Goal: Task Accomplishment & Management: Manage account settings

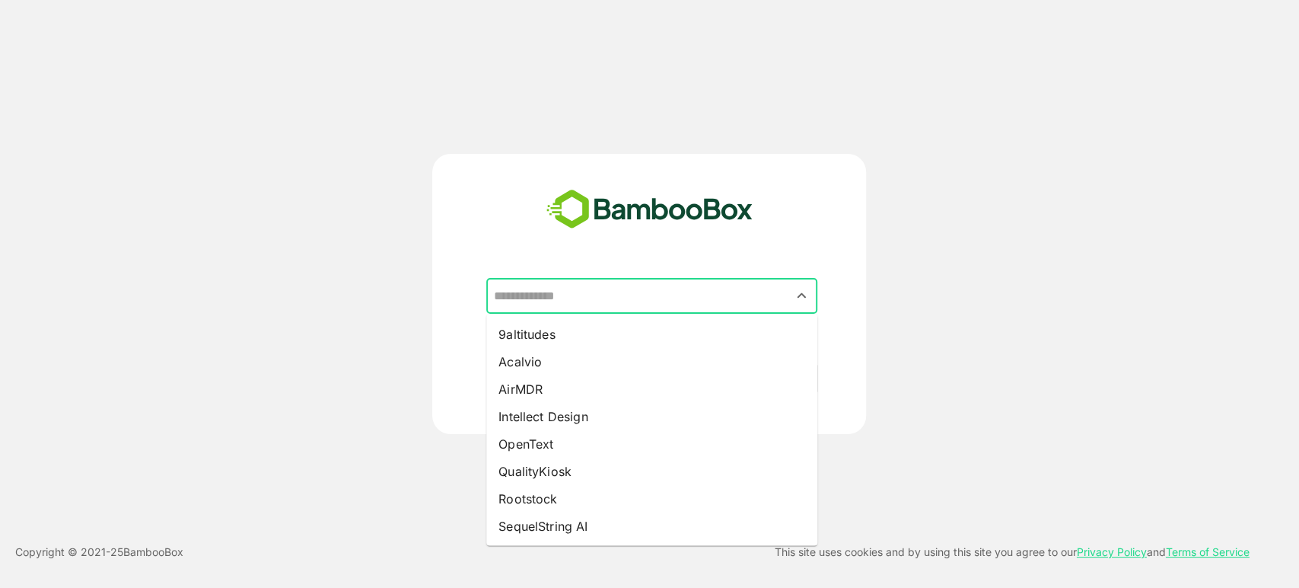
click at [548, 289] on input "text" at bounding box center [651, 296] width 325 height 29
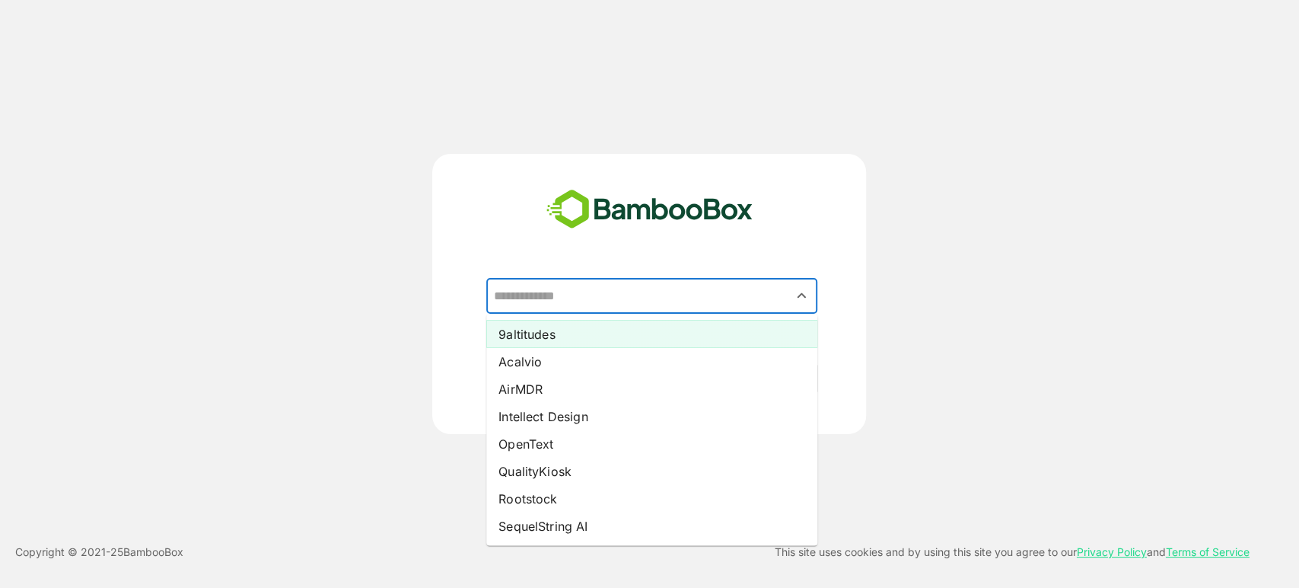
click at [566, 337] on li "9altitudes" at bounding box center [651, 333] width 331 height 27
type input "**********"
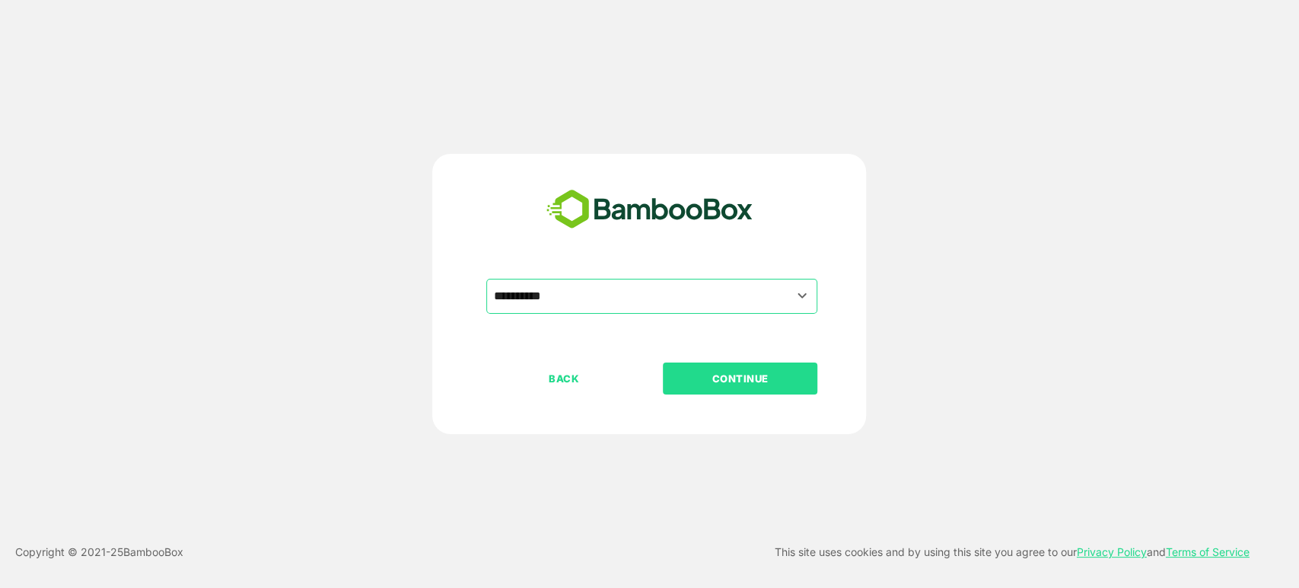
click at [718, 381] on p "CONTINUE" at bounding box center [741, 378] width 152 height 17
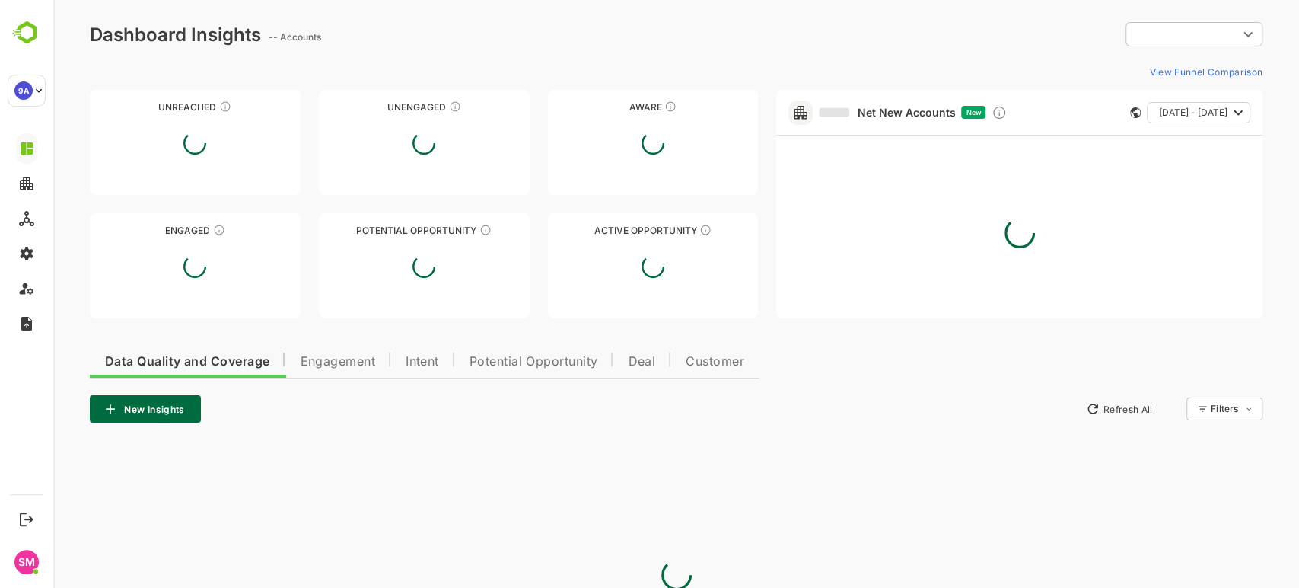
type input "**********"
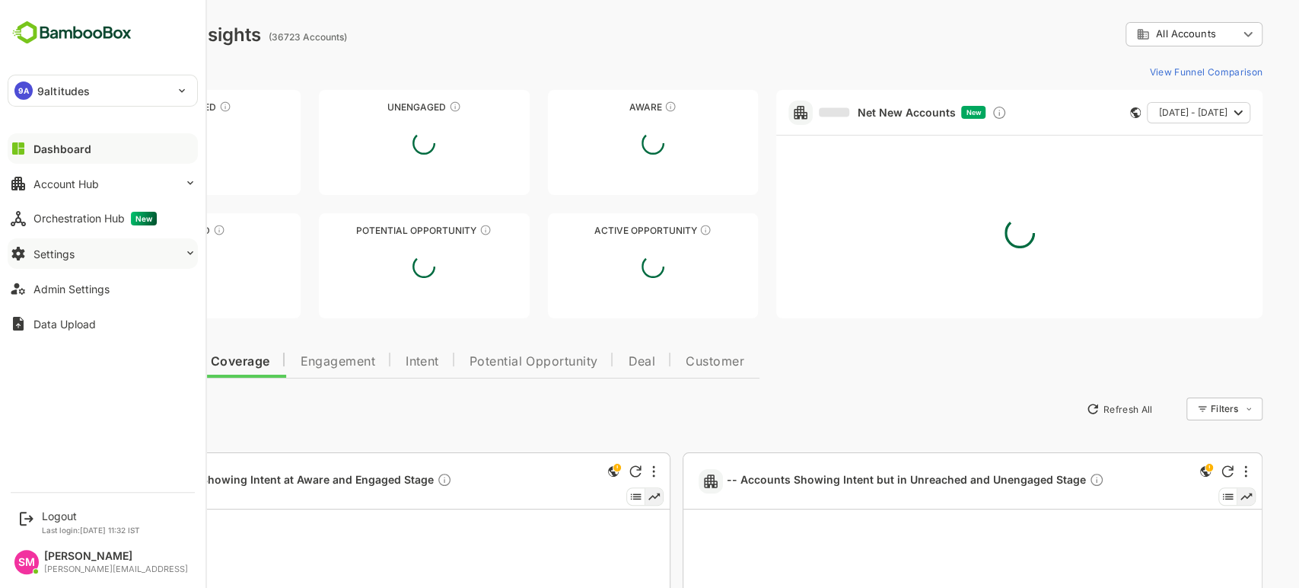
click at [104, 254] on button "Settings" at bounding box center [103, 253] width 190 height 30
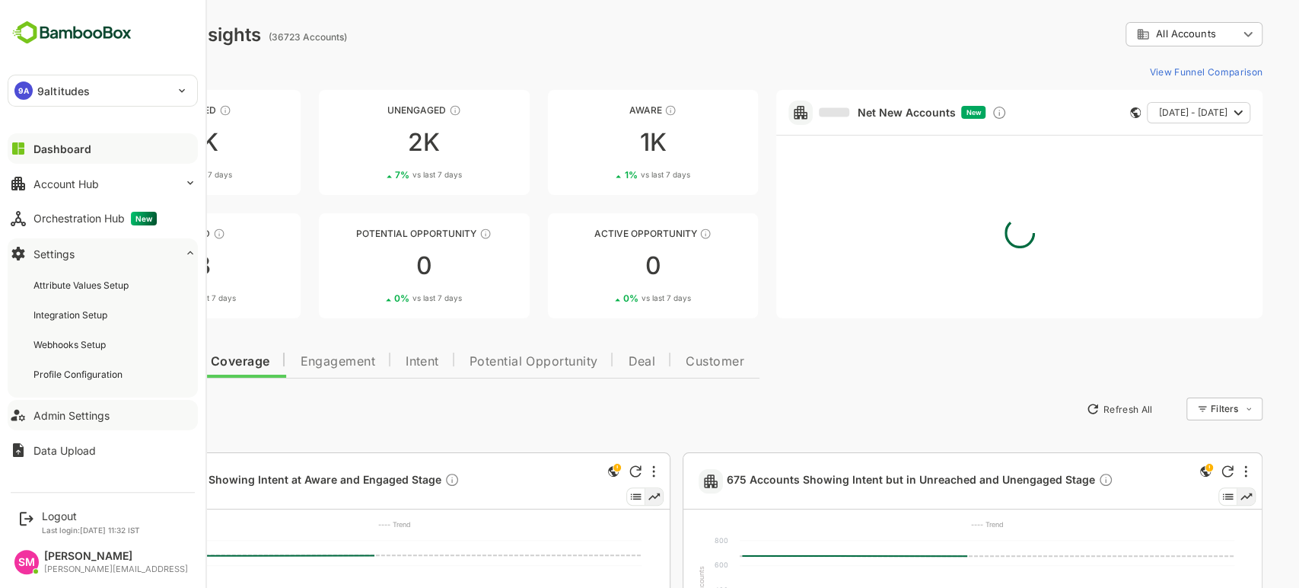
click at [91, 413] on div "Admin Settings" at bounding box center [71, 415] width 76 height 13
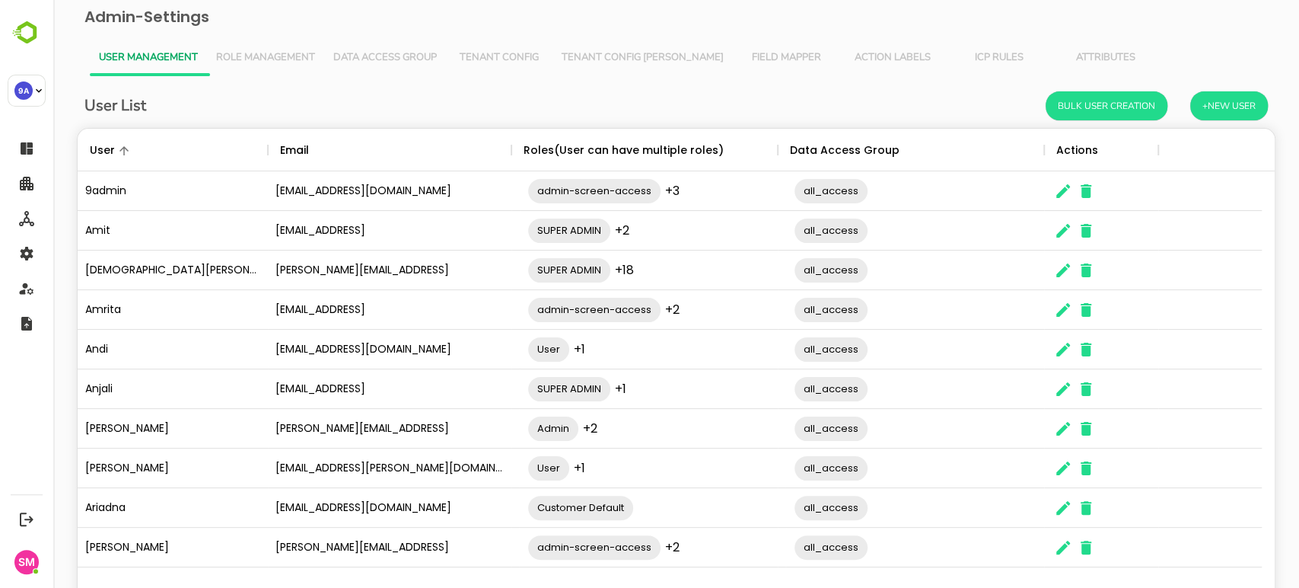
scroll to position [65, 0]
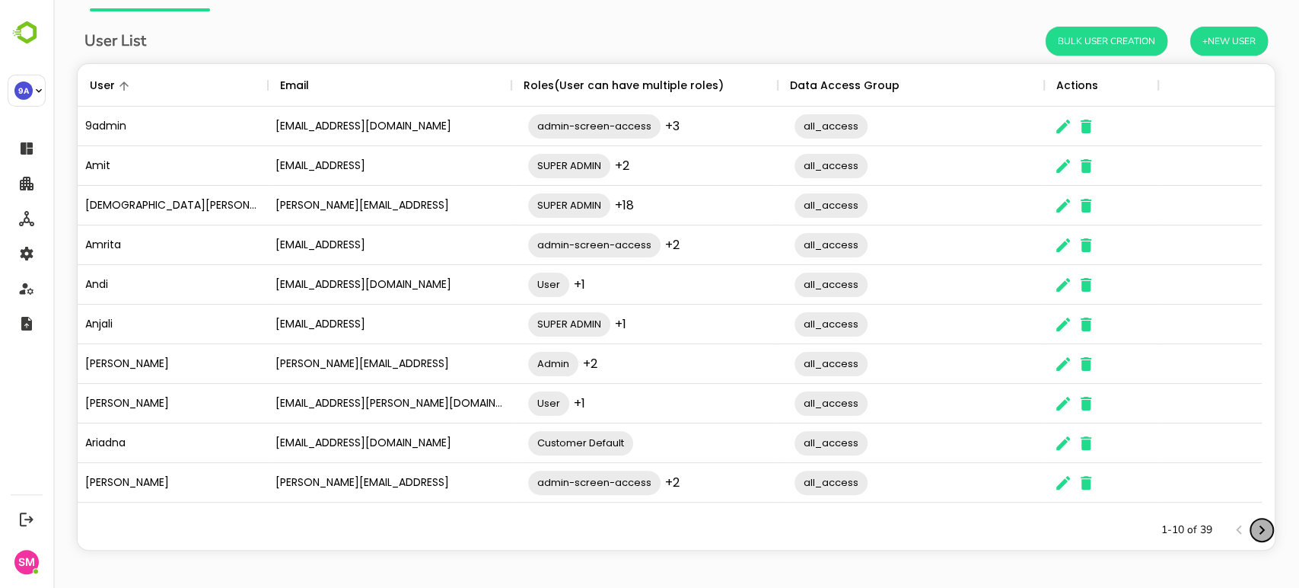
click at [1253, 524] on icon "Next page" at bounding box center [1262, 530] width 18 height 18
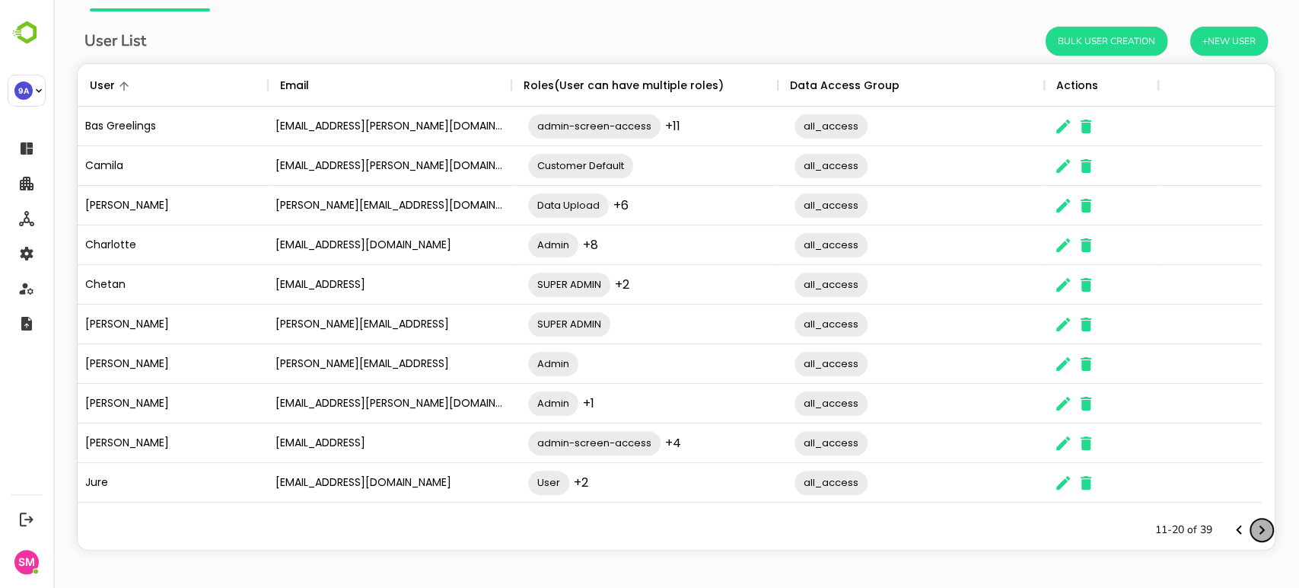
click at [1253, 528] on icon "Next page" at bounding box center [1262, 530] width 18 height 18
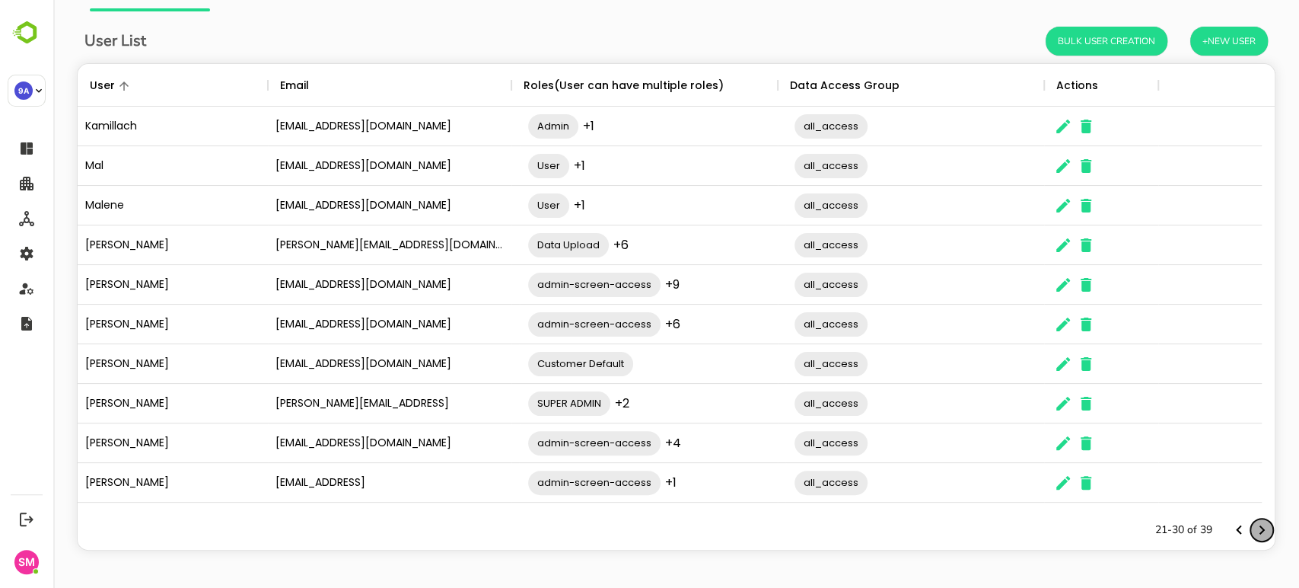
click at [1260, 530] on icon "Next page" at bounding box center [1262, 529] width 5 height 9
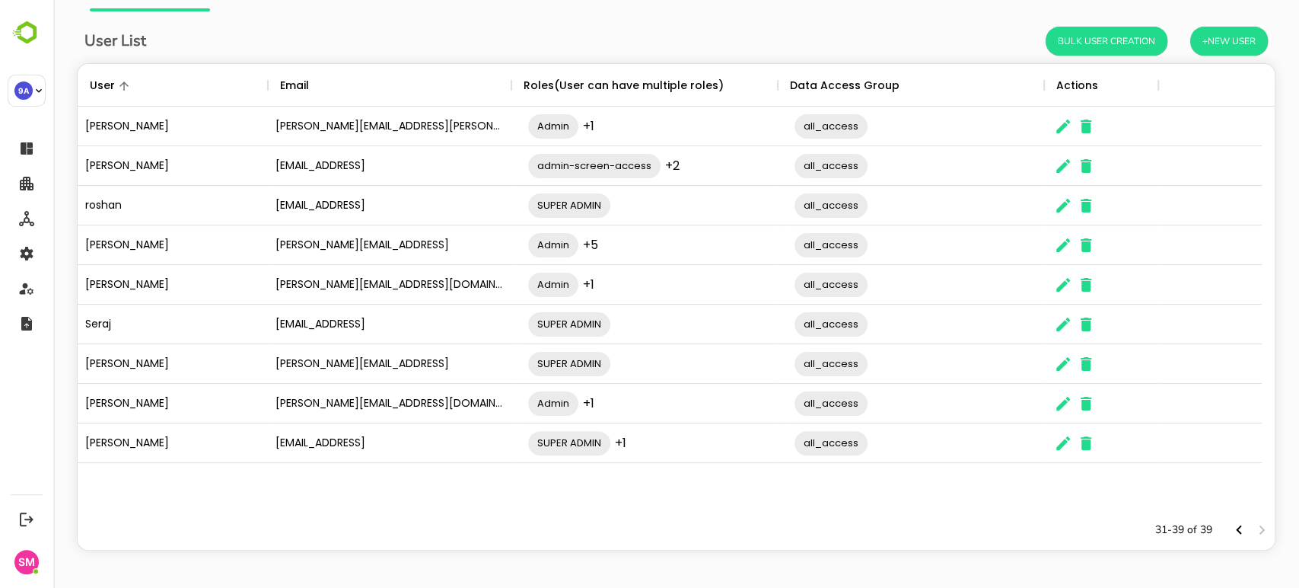
click at [1070, 136] on div "The User Data" at bounding box center [1063, 126] width 23 height 39
click at [1060, 128] on icon "The User Data" at bounding box center [1064, 127] width 14 height 14
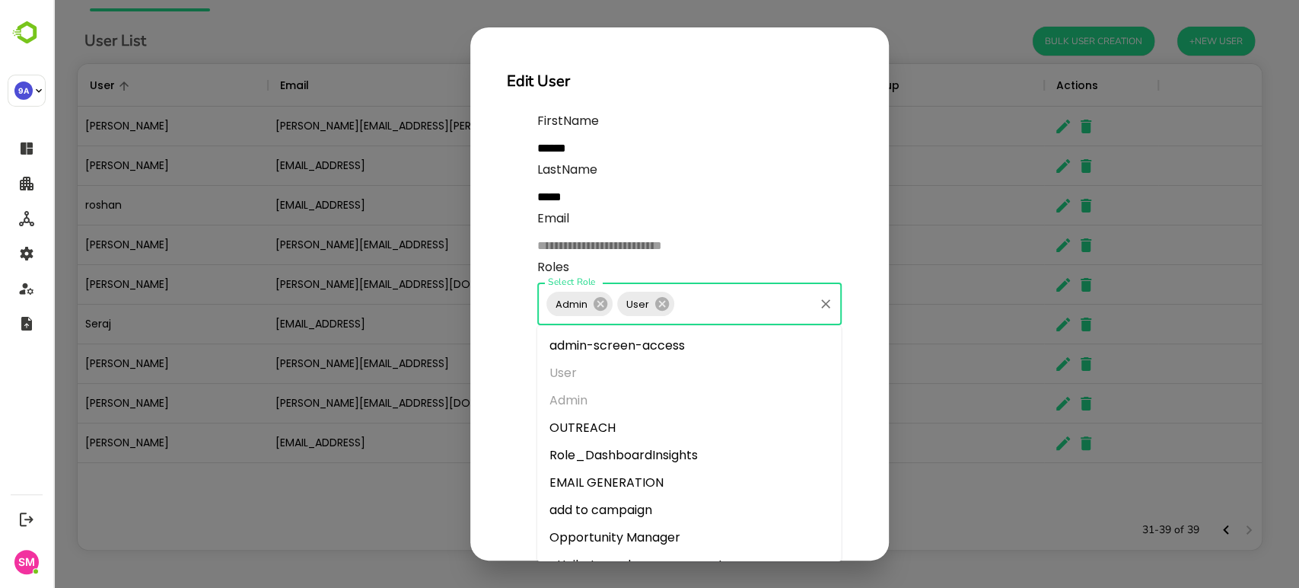
click at [694, 298] on input "Select Role" at bounding box center [745, 303] width 136 height 29
type input "**"
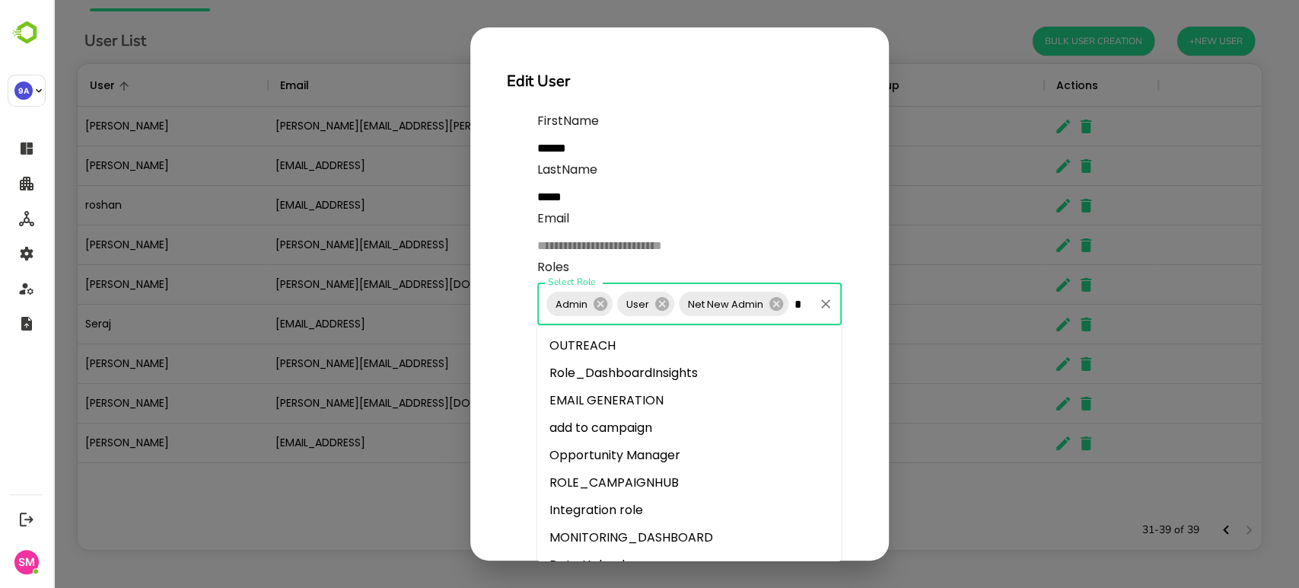
type input "**"
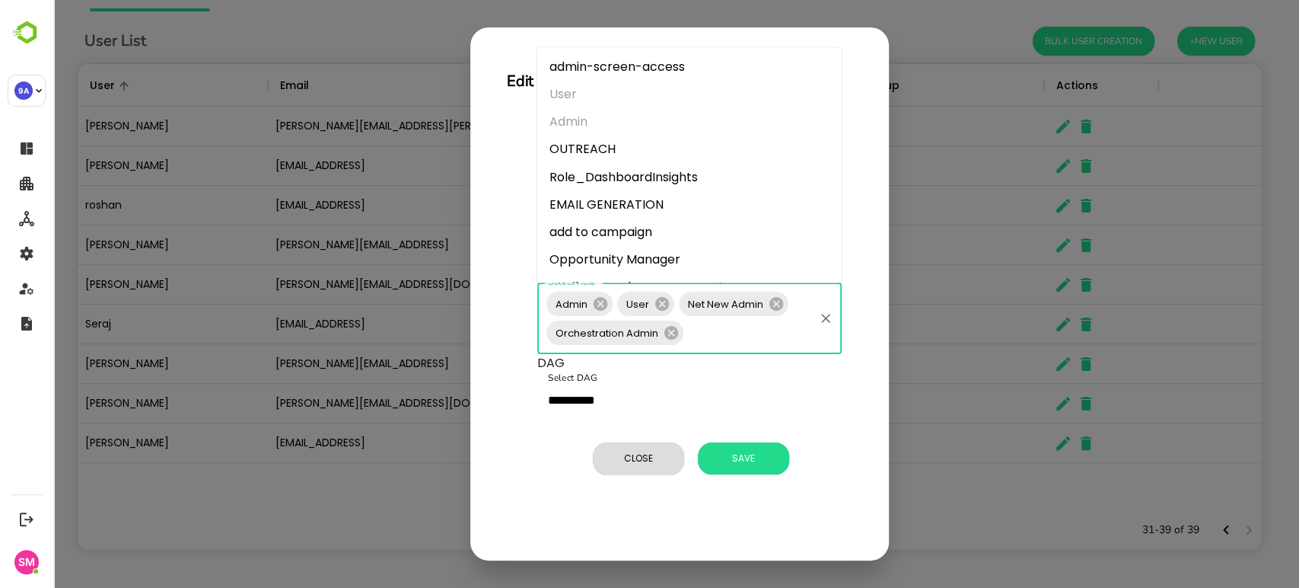
click at [706, 322] on input "Select Role" at bounding box center [749, 332] width 126 height 29
click at [724, 340] on input "Select Role" at bounding box center [749, 332] width 126 height 29
click at [651, 202] on li "EMAIL GENERATION" at bounding box center [689, 204] width 305 height 27
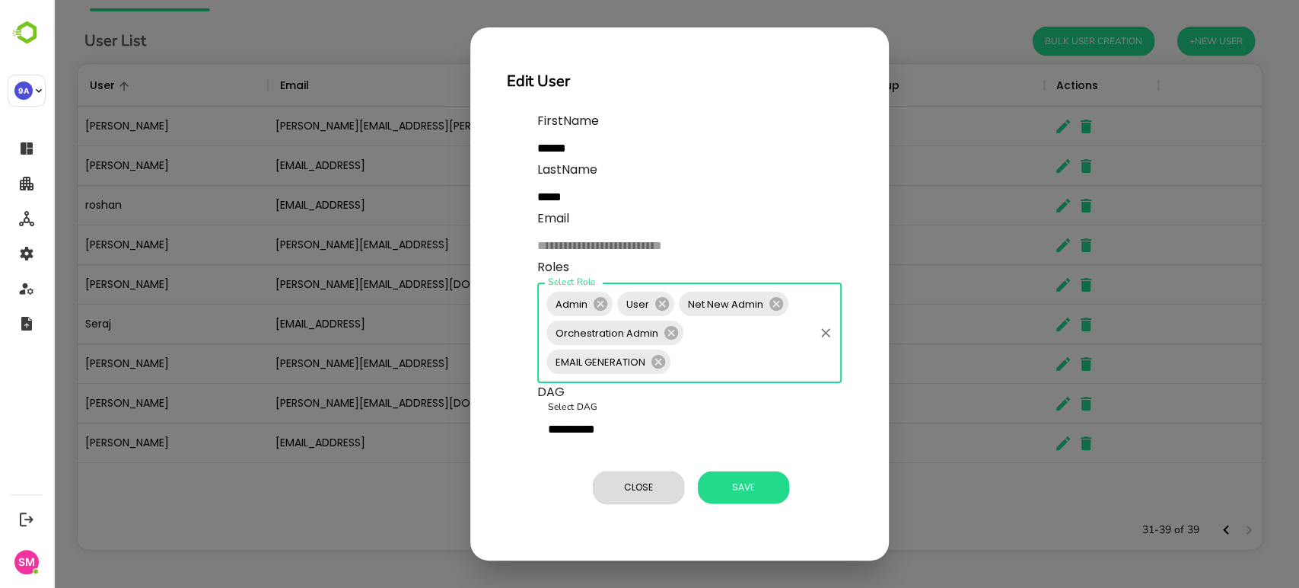
click at [716, 368] on input "Select Role" at bounding box center [742, 361] width 139 height 29
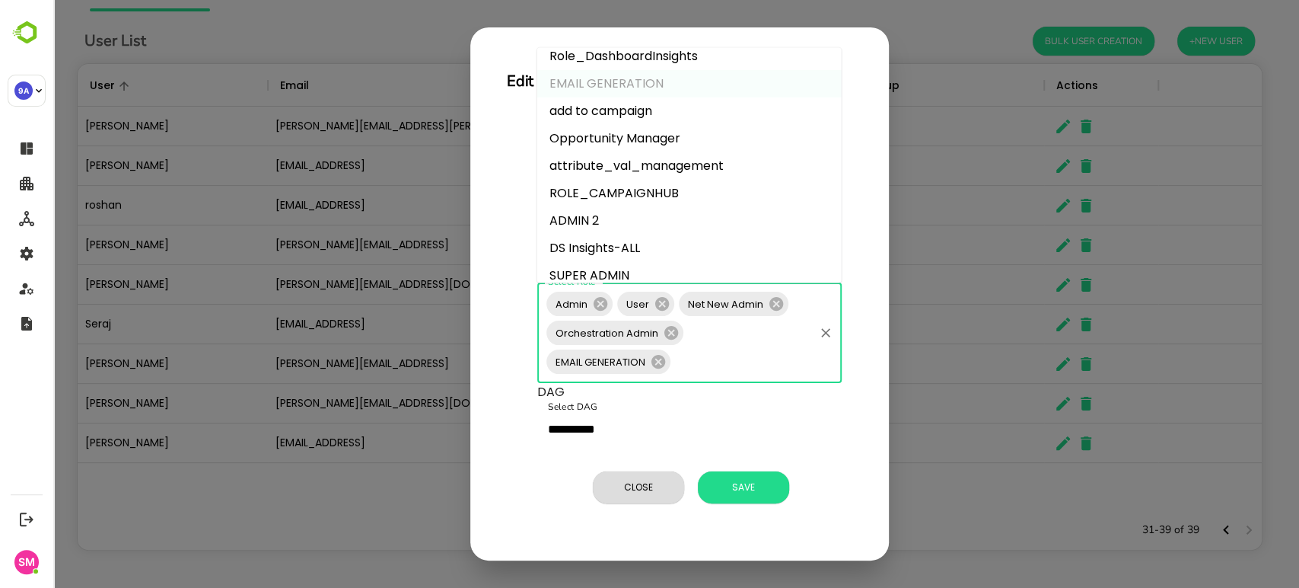
scroll to position [128, 0]
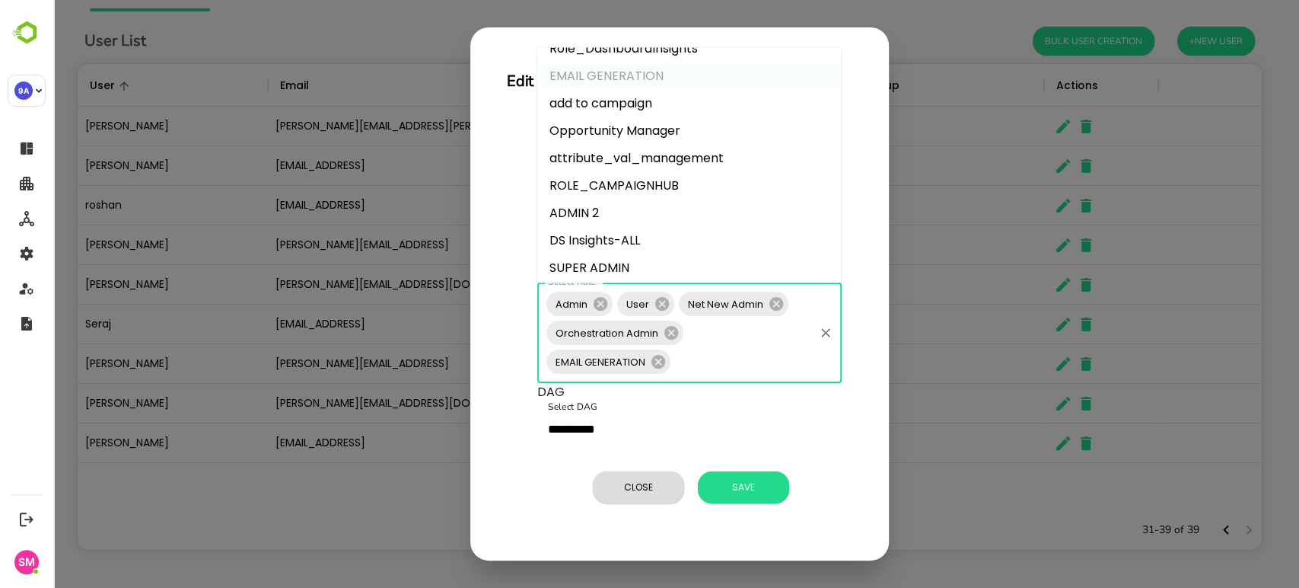
click at [636, 132] on li "Opportunity Manager" at bounding box center [689, 131] width 305 height 27
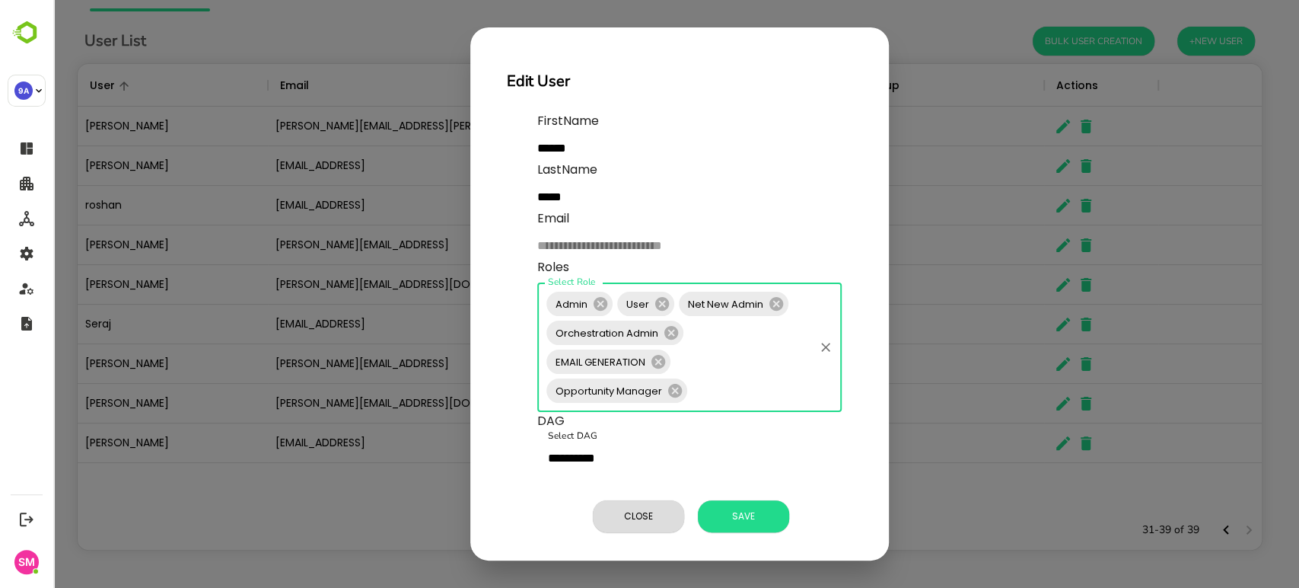
click at [712, 374] on div "Admin User Net New Admin Orchestration Admin EMAIL GENERATION Opportunity Manag…" at bounding box center [689, 346] width 305 height 129
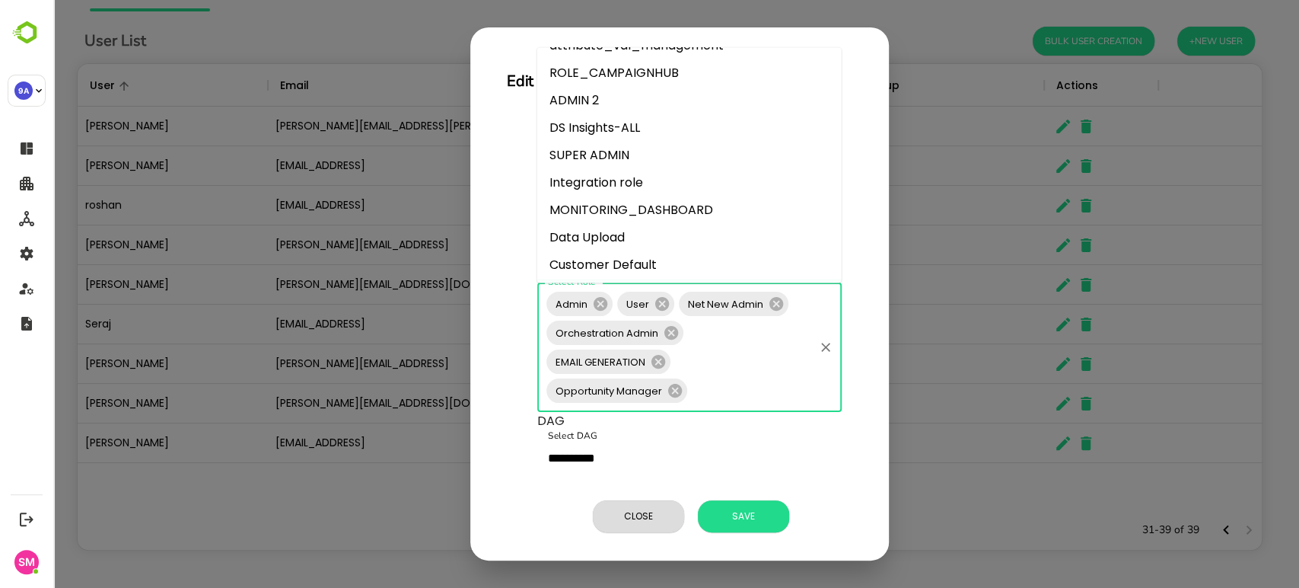
scroll to position [298, 0]
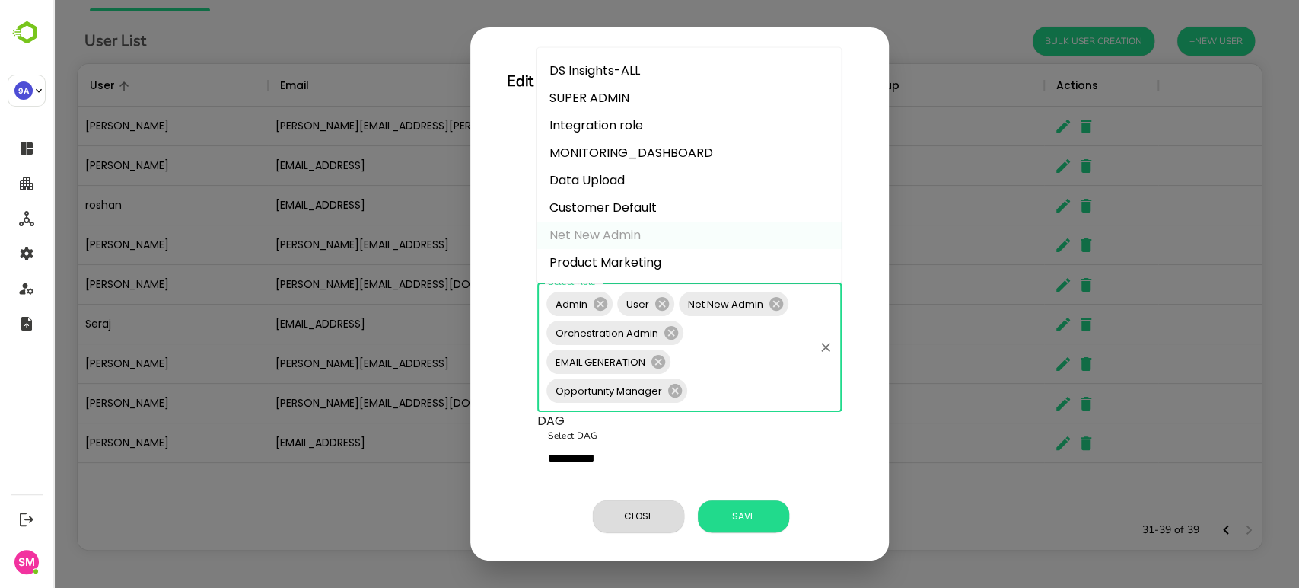
click at [613, 184] on li "Data Upload" at bounding box center [689, 180] width 305 height 27
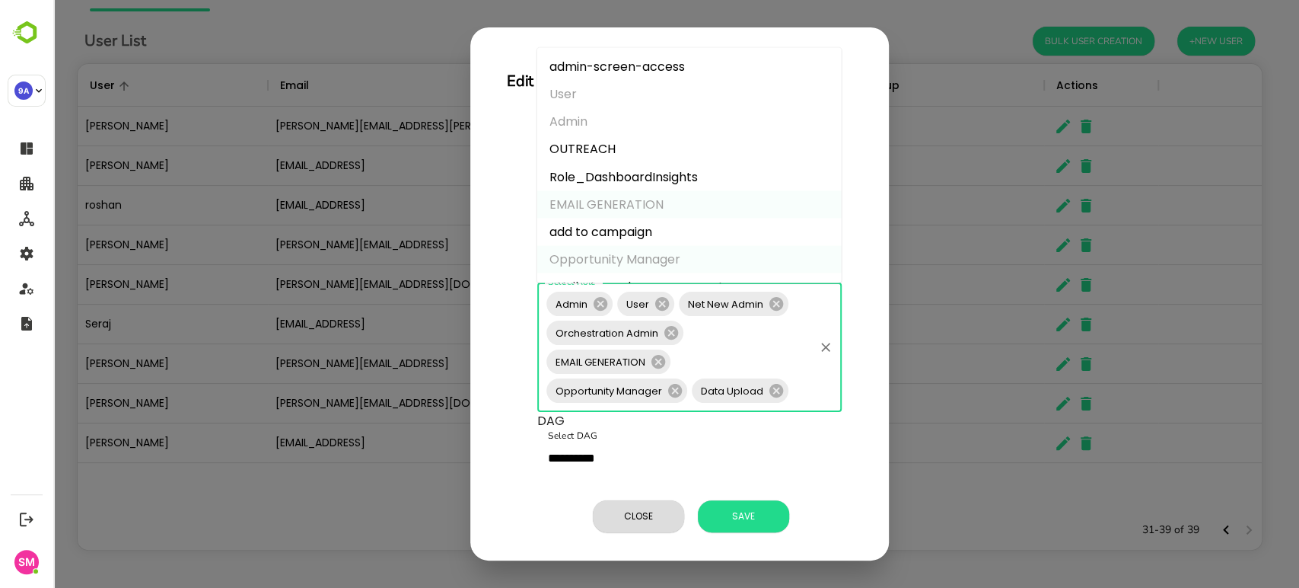
click at [795, 394] on input "Select Role" at bounding box center [801, 390] width 21 height 29
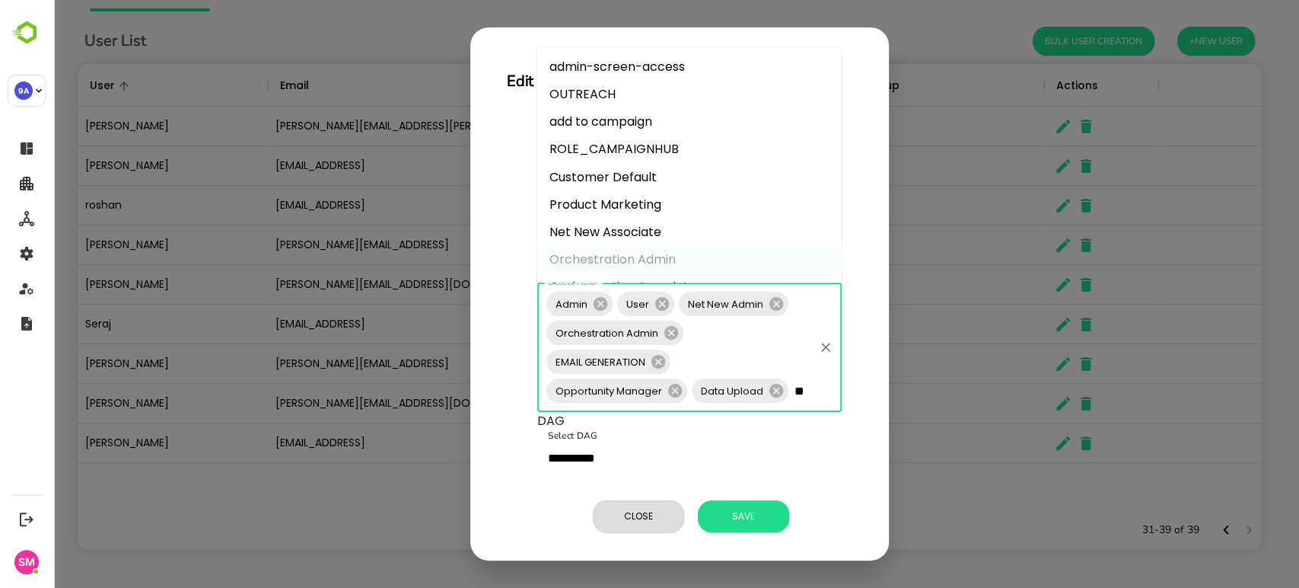
type input "***"
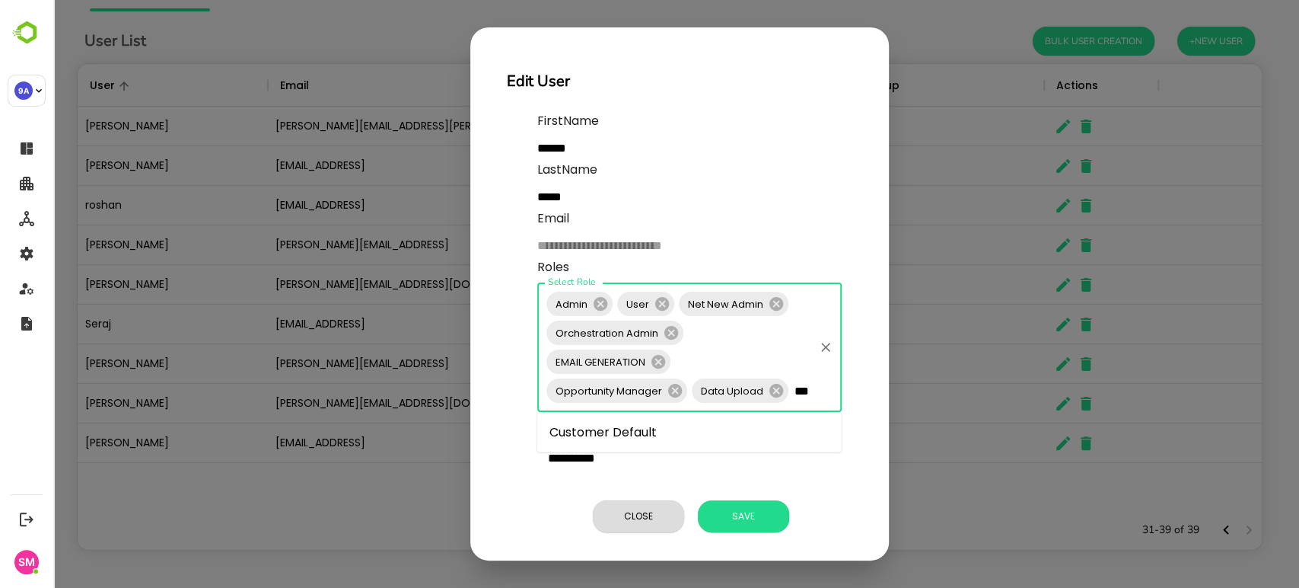
scroll to position [0, 3]
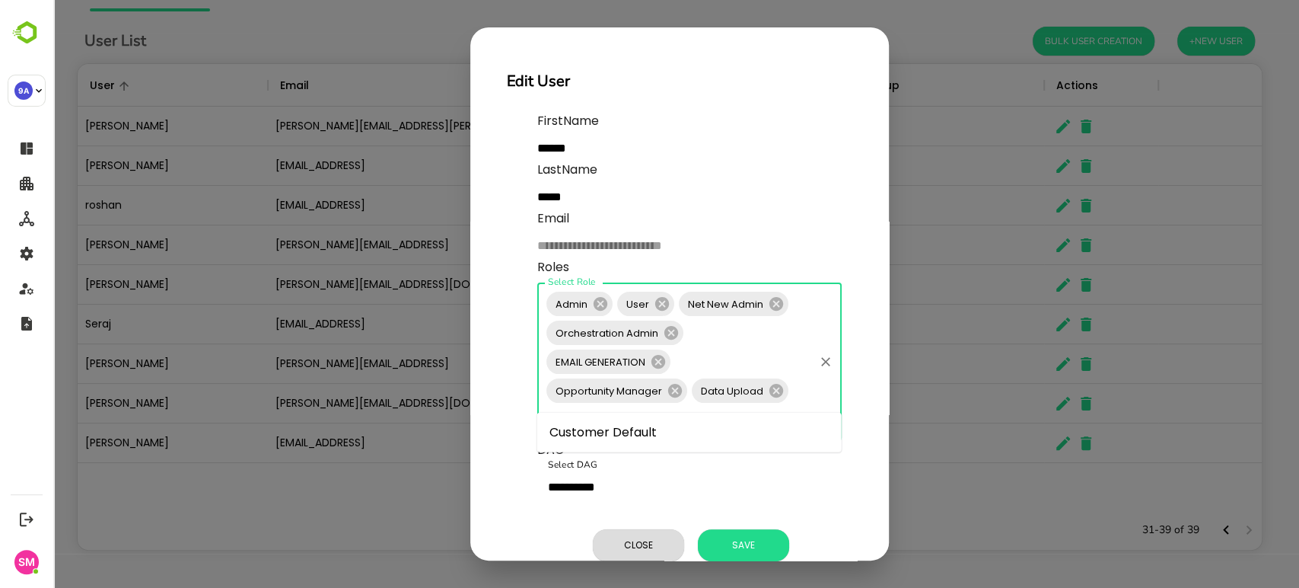
click at [691, 431] on li "Customer Default" at bounding box center [689, 432] width 305 height 27
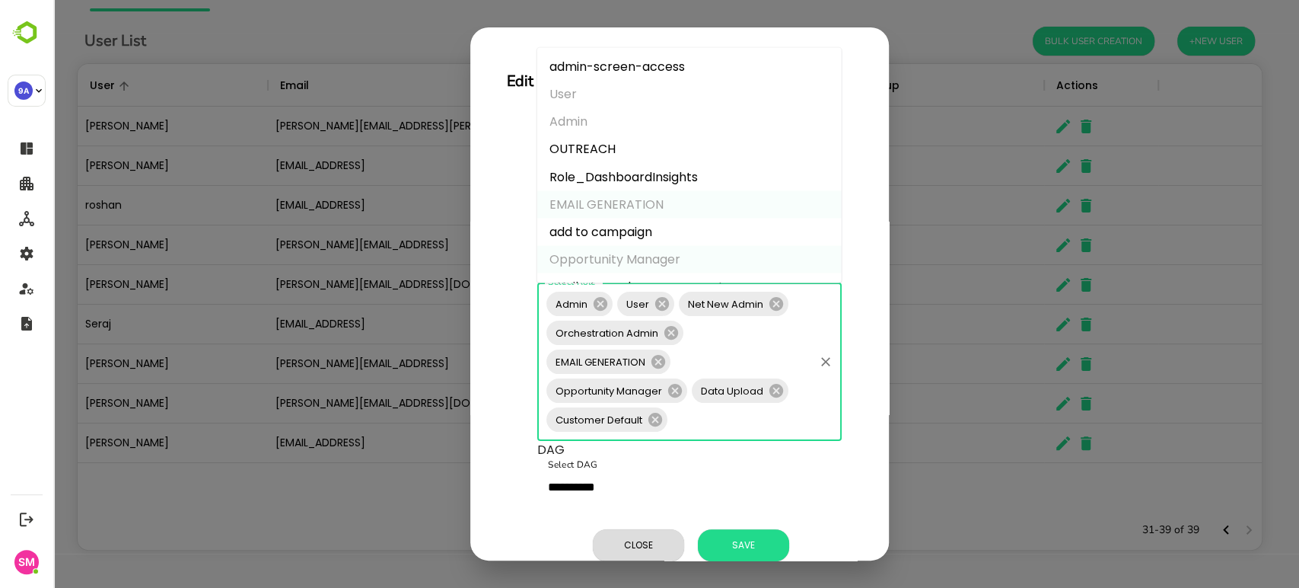
click at [737, 416] on input "Select Role" at bounding box center [741, 419] width 142 height 29
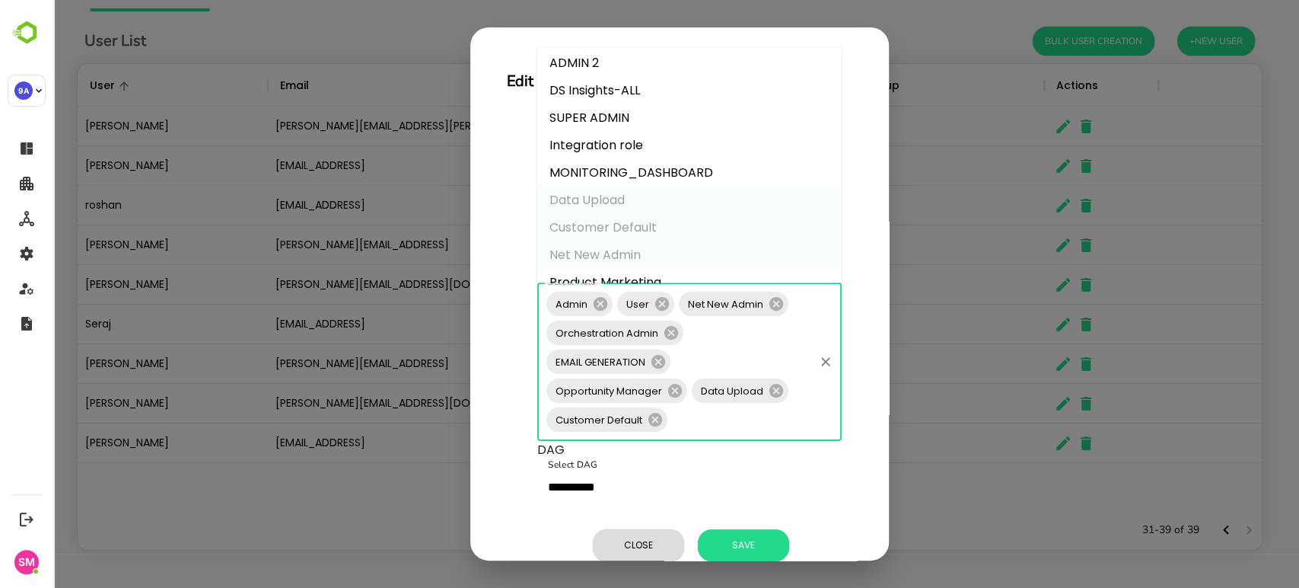
scroll to position [379, 0]
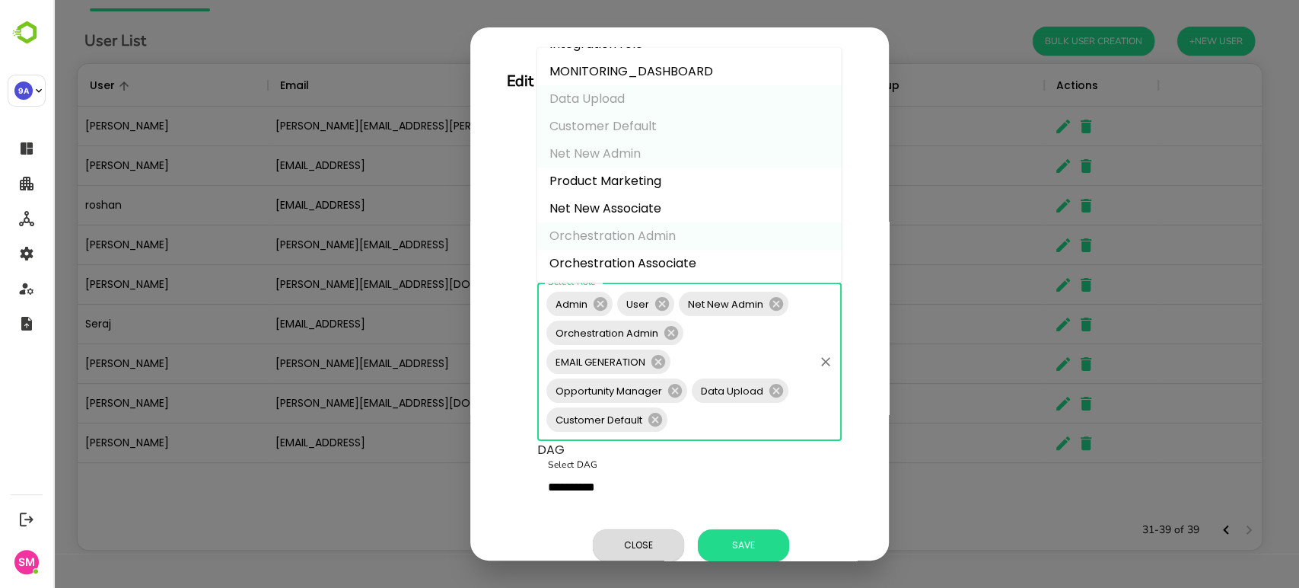
click at [629, 199] on li "Net New Associate" at bounding box center [689, 209] width 305 height 27
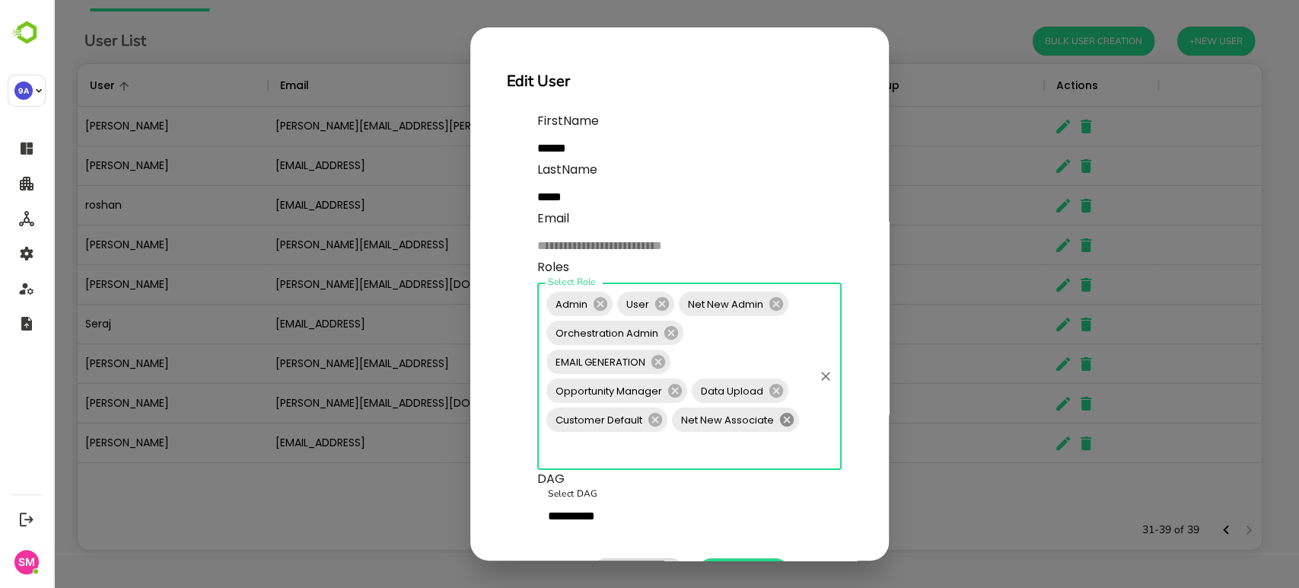
click at [789, 423] on icon at bounding box center [787, 420] width 14 height 14
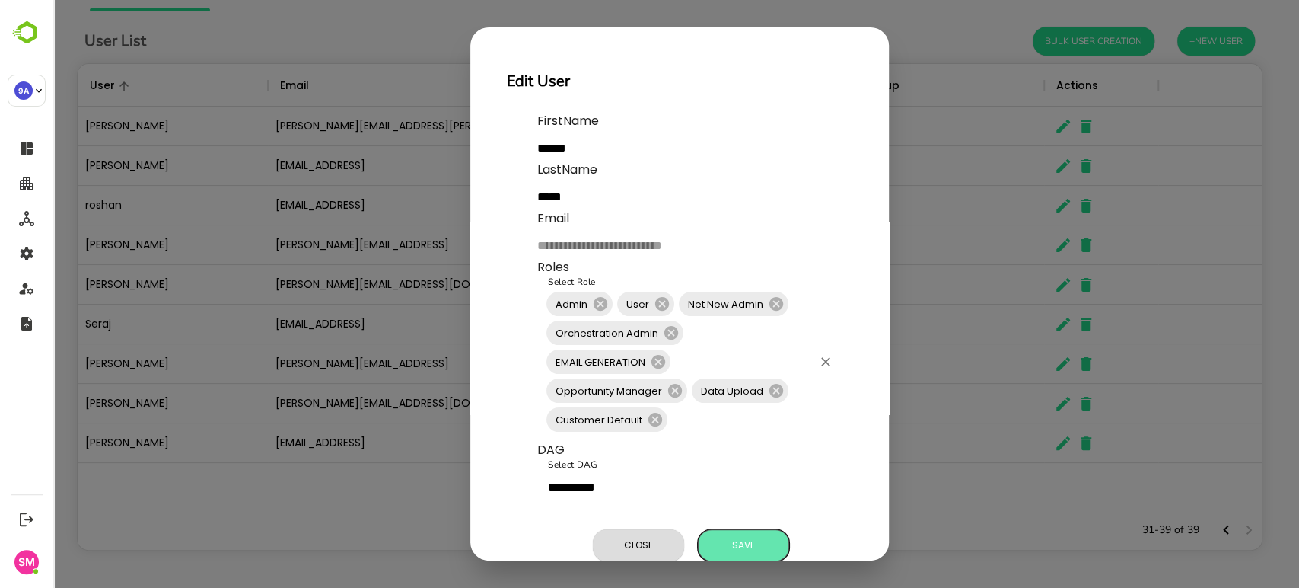
click at [763, 535] on span "Save" at bounding box center [744, 545] width 76 height 20
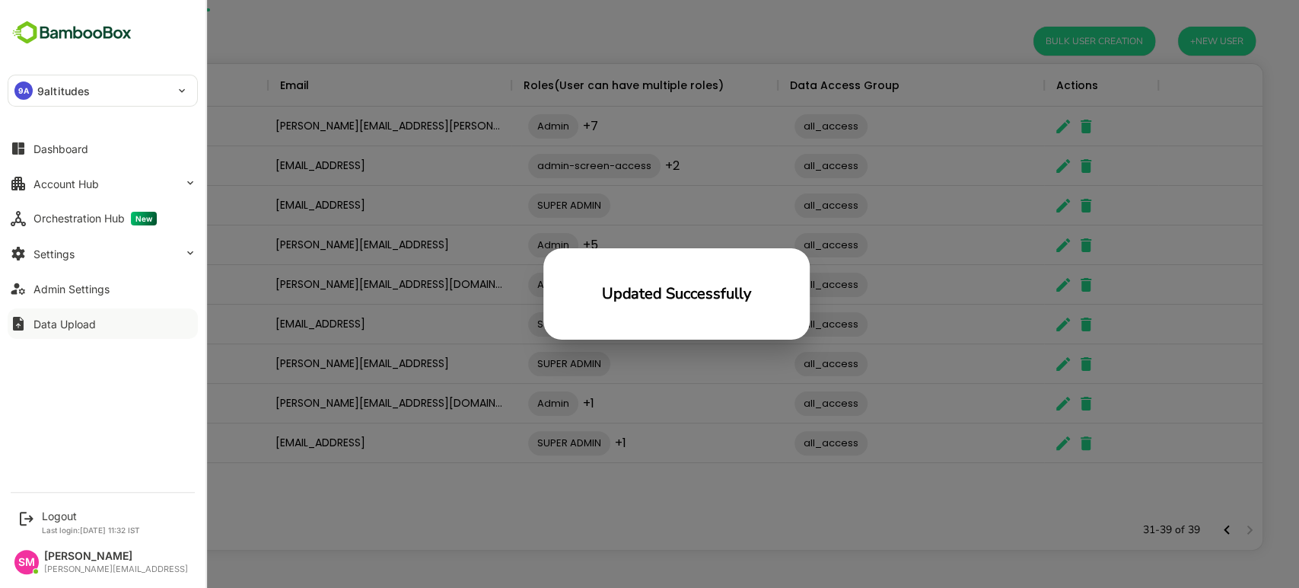
click at [78, 317] on div "Data Upload" at bounding box center [64, 323] width 62 height 13
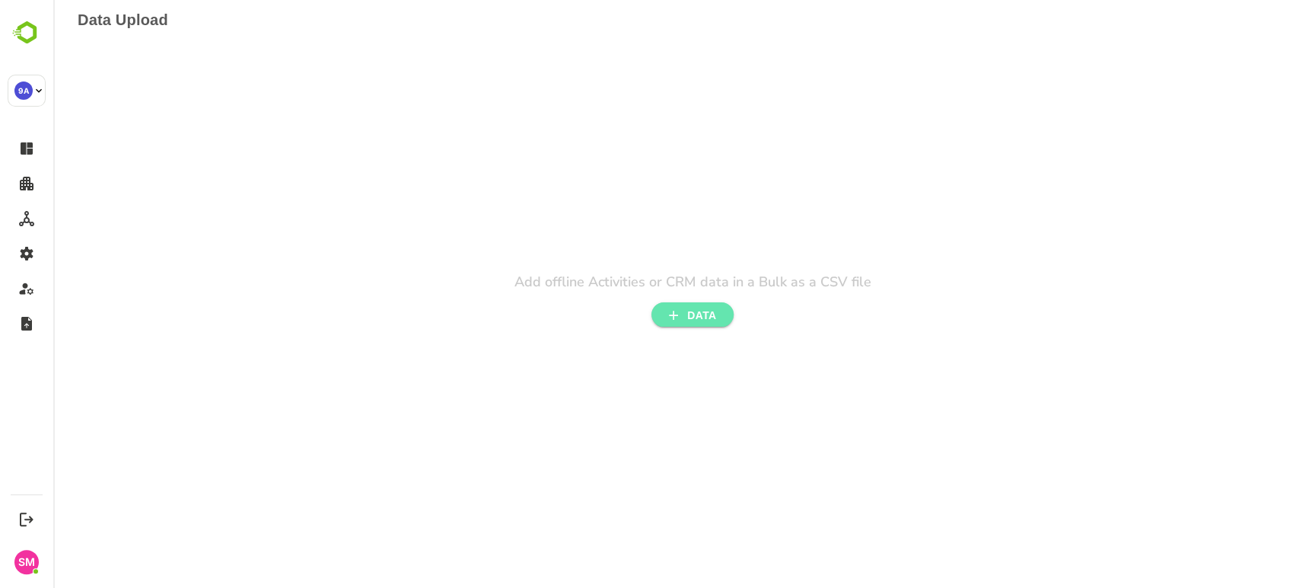
click at [682, 317] on span "DATA" at bounding box center [693, 315] width 58 height 19
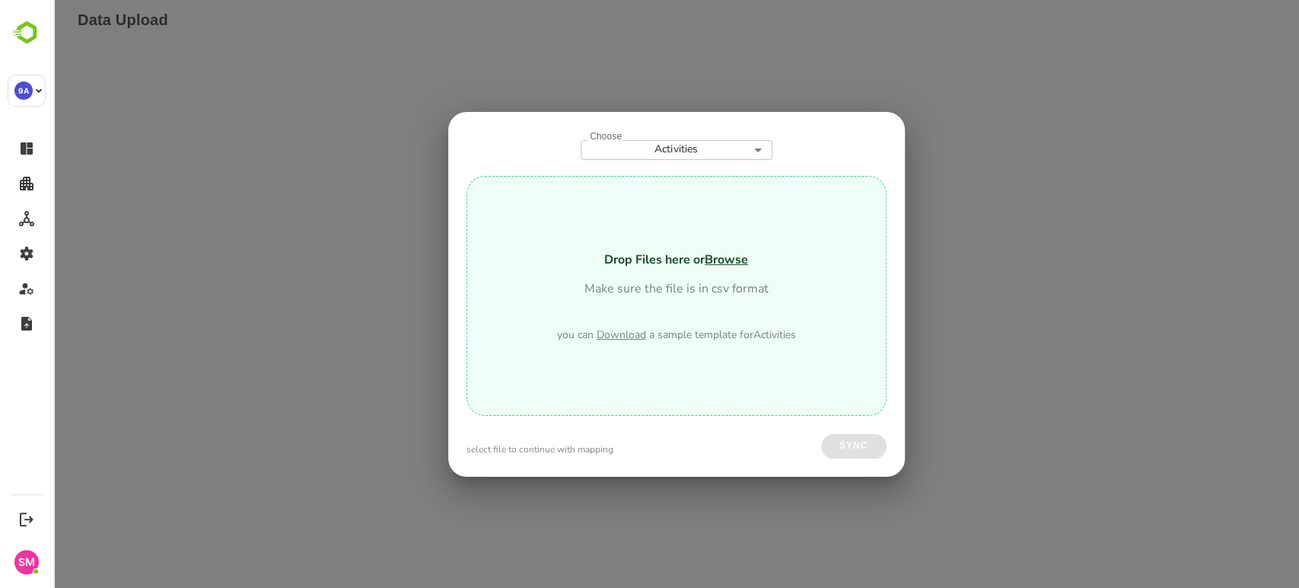
click at [671, 27] on body "**********" at bounding box center [676, 13] width 1246 height 27
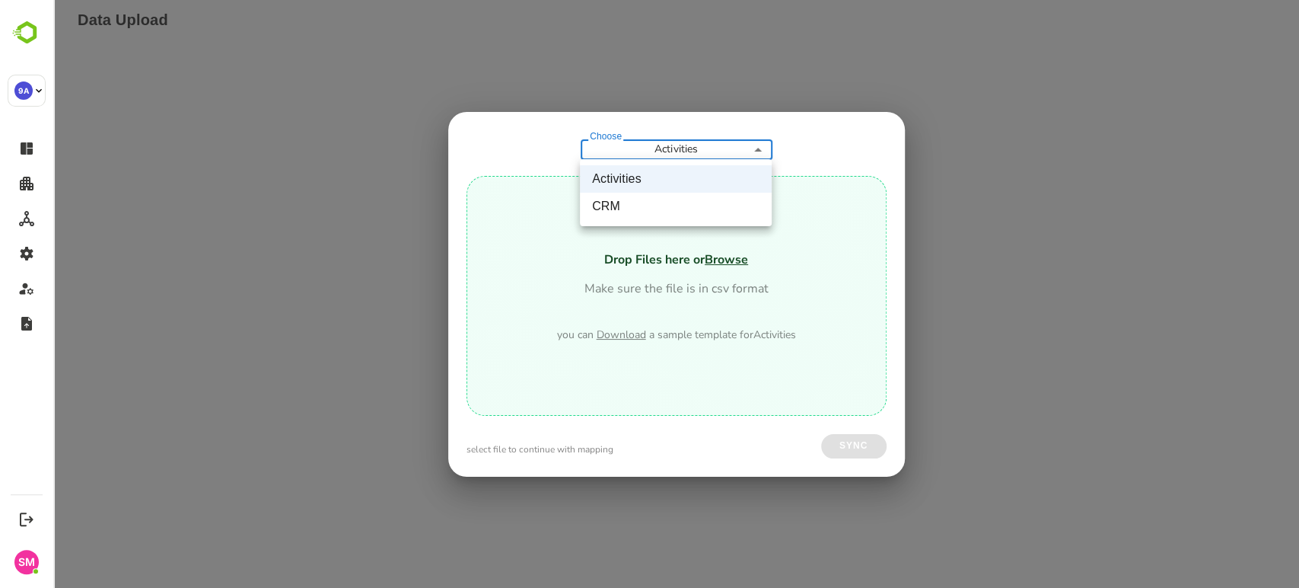
click at [628, 212] on li "CRM" at bounding box center [676, 206] width 192 height 27
type input "***"
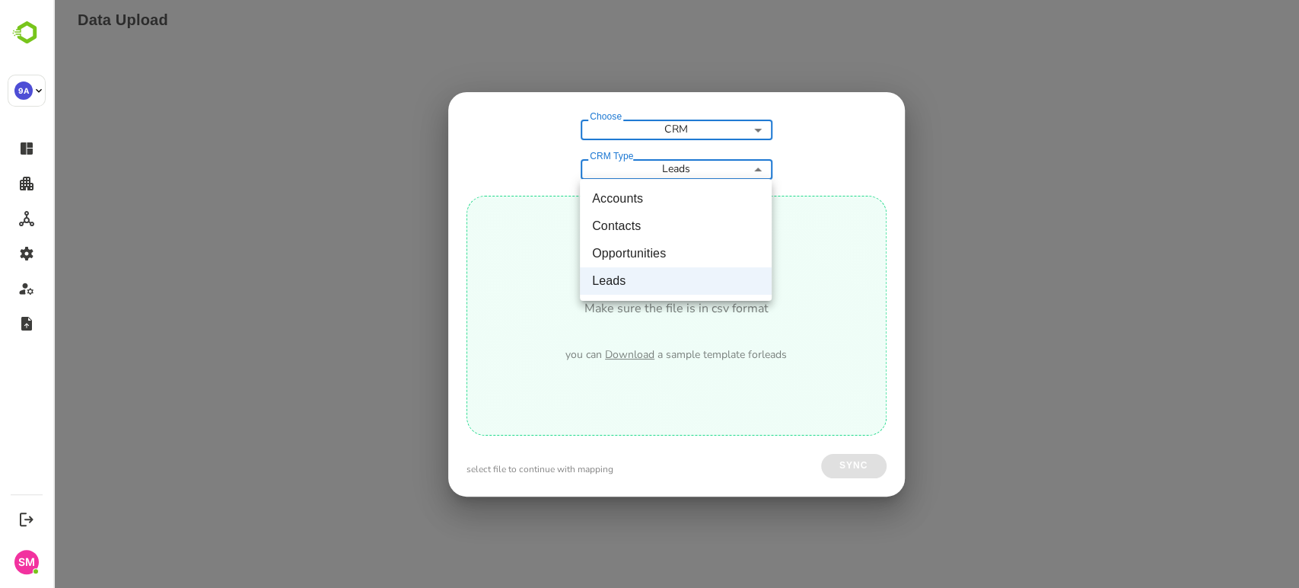
click at [712, 27] on body "Data Upload Add offline Activities or CRM data in a Bulk as a CSV file DATA Cho…" at bounding box center [676, 13] width 1246 height 27
click at [621, 224] on li "Contacts" at bounding box center [676, 225] width 192 height 27
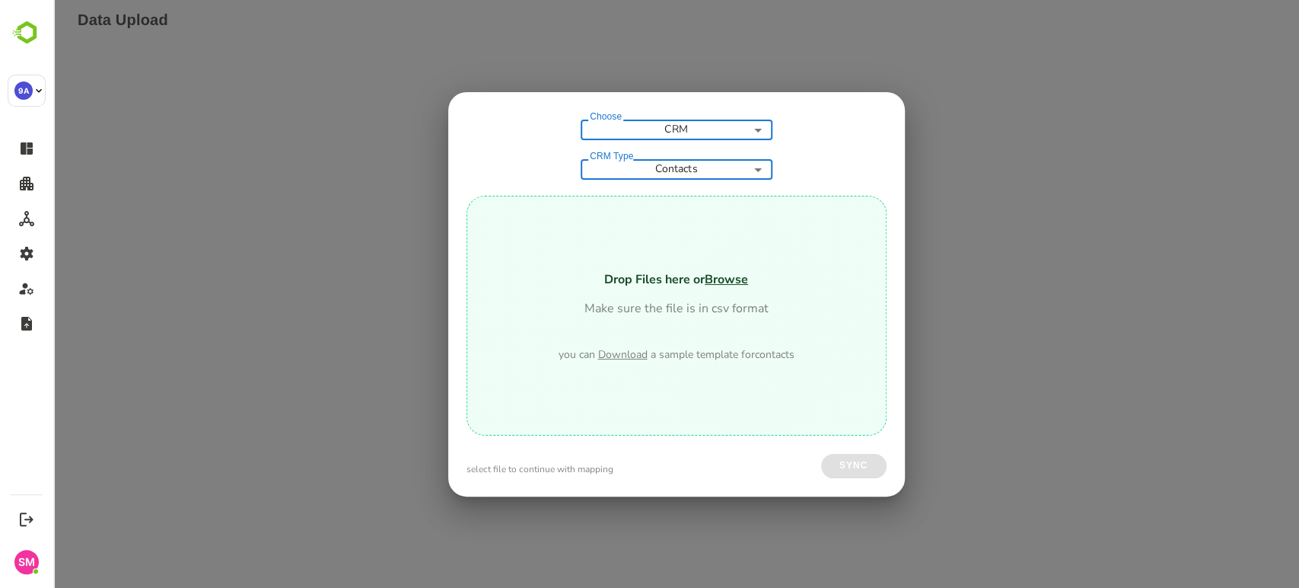
click at [626, 352] on span "Download" at bounding box center [622, 354] width 49 height 14
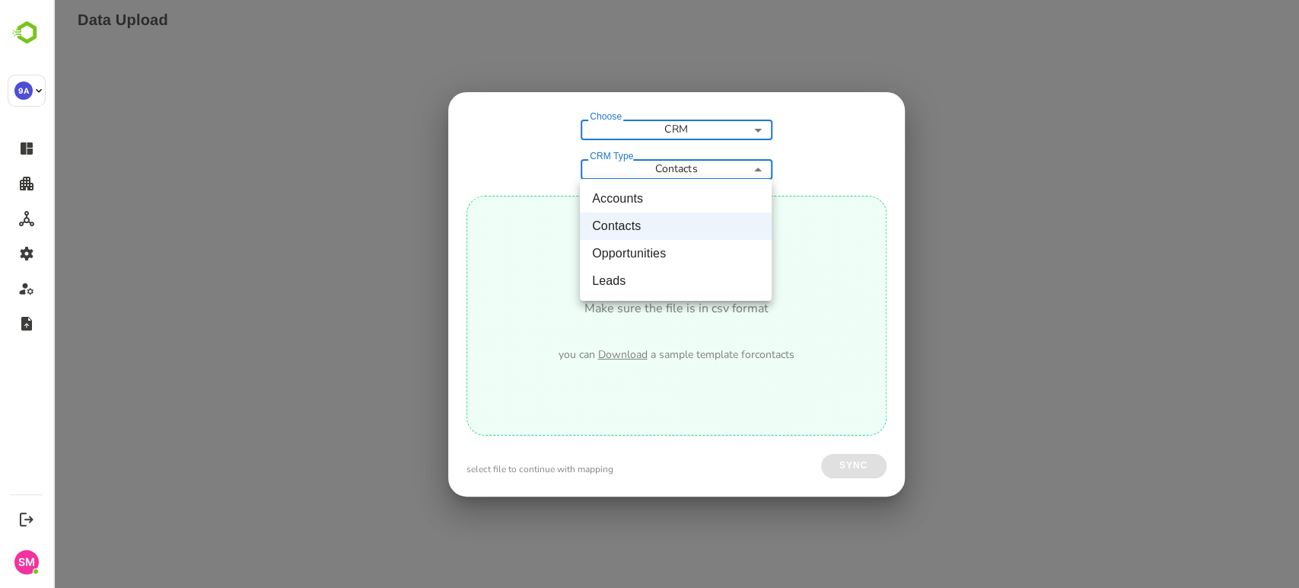
click at [725, 27] on body "Data Upload Add offline Activities or CRM data in a Bulk as a CSV file DATA Cho…" at bounding box center [676, 13] width 1246 height 27
click at [652, 195] on li "Accounts" at bounding box center [676, 198] width 192 height 27
type input "********"
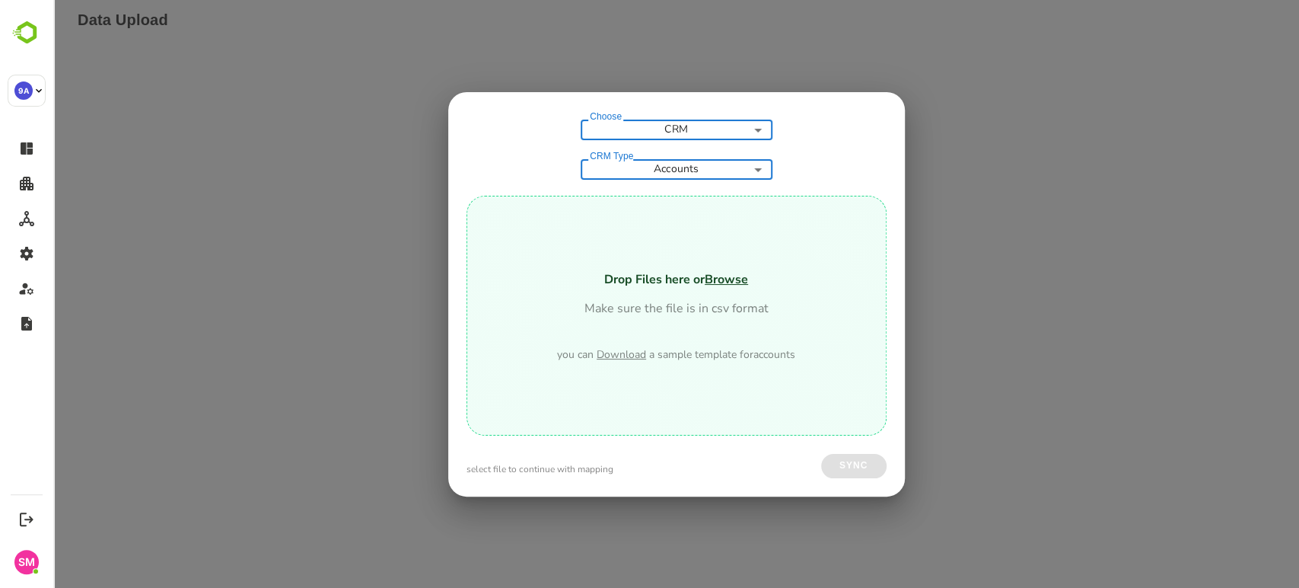
click at [628, 348] on span "Download" at bounding box center [621, 354] width 49 height 14
click at [356, 47] on div "Choose CRM *** Choose CRM Type Accounts ******** CRM Type Drop Files here or Br…" at bounding box center [676, 294] width 1246 height 588
